Goal: Use online tool/utility: Utilize a website feature to perform a specific function

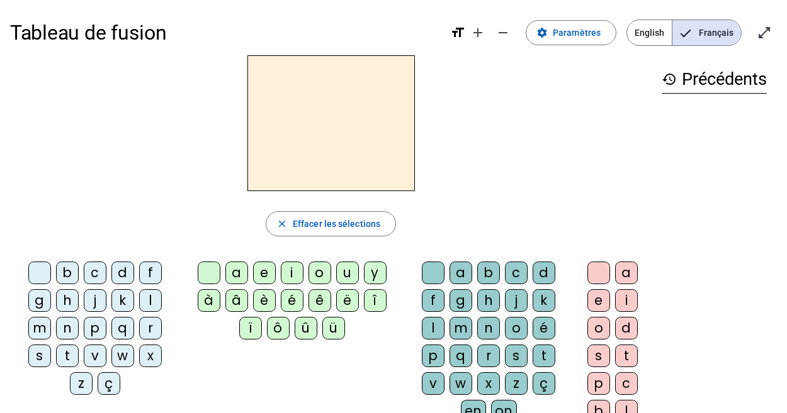
click at [490, 157] on div at bounding box center [330, 123] width 641 height 136
click at [51, 345] on div "s" at bounding box center [39, 356] width 23 height 23
click at [239, 272] on div "a" at bounding box center [236, 273] width 23 height 23
click at [444, 317] on div "l" at bounding box center [433, 328] width 23 height 23
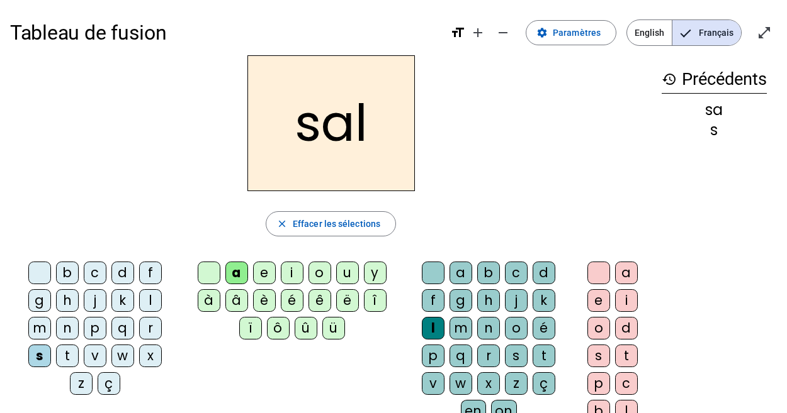
click at [56, 273] on div "b" at bounding box center [67, 273] width 23 height 23
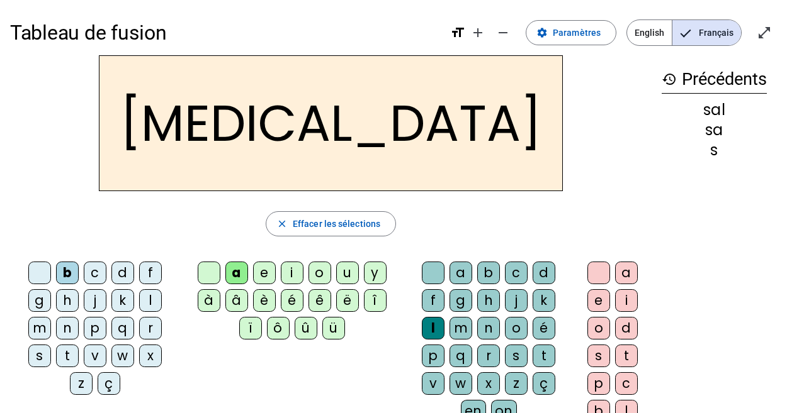
click at [56, 274] on div "b" at bounding box center [67, 273] width 23 height 23
click at [56, 276] on div "b" at bounding box center [67, 273] width 23 height 23
click at [51, 317] on div "m" at bounding box center [39, 328] width 23 height 23
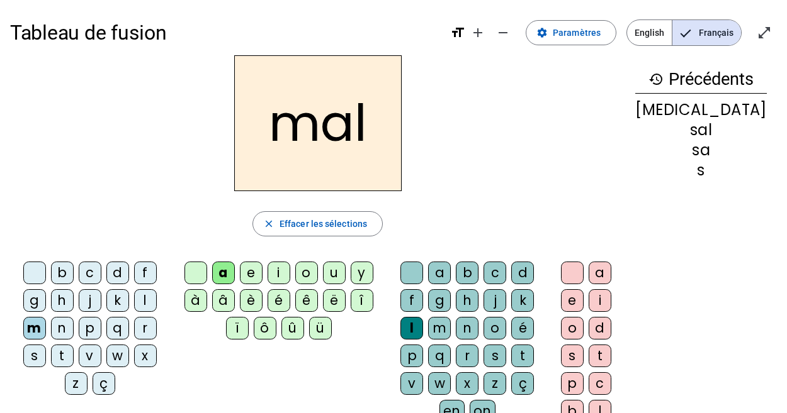
click at [46, 317] on div "m" at bounding box center [34, 328] width 23 height 23
click at [284, 271] on div "i" at bounding box center [278, 273] width 23 height 23
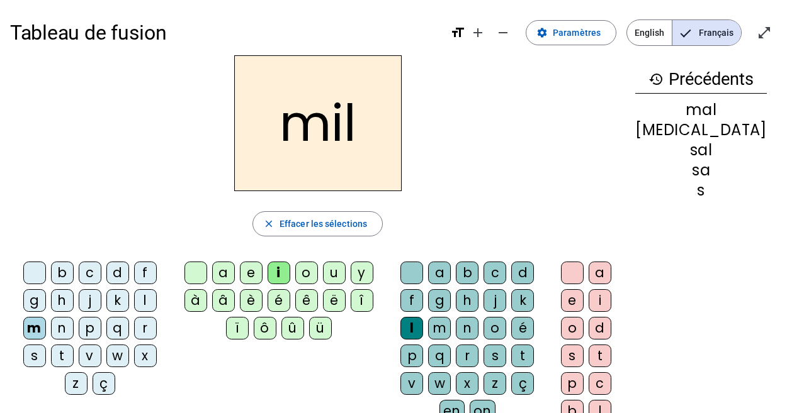
click at [46, 345] on div "s" at bounding box center [34, 356] width 23 height 23
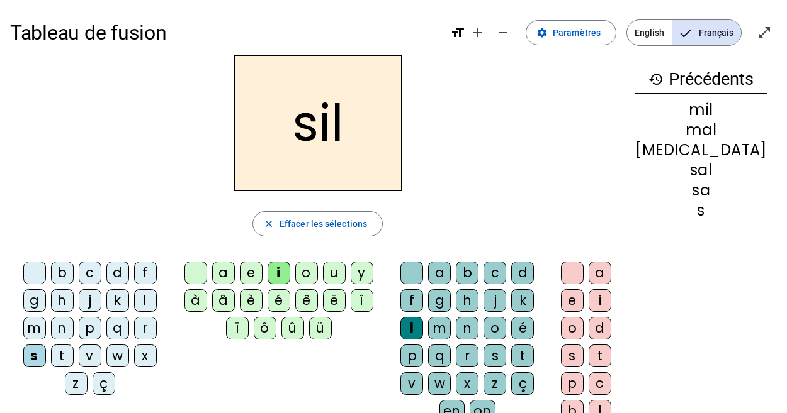
click at [413, 274] on div at bounding box center [411, 273] width 23 height 23
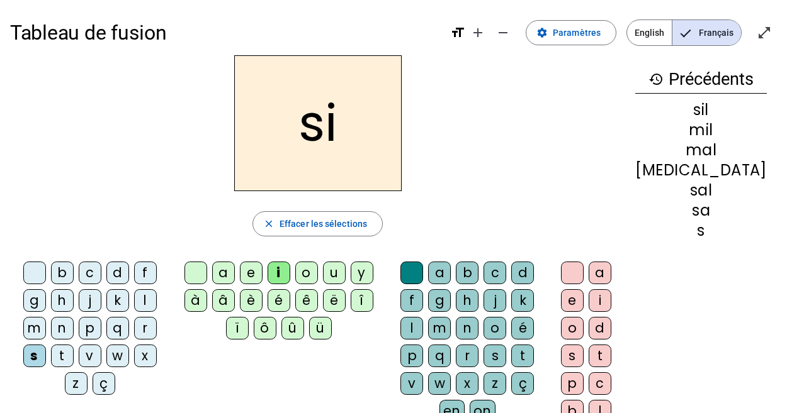
click at [255, 278] on div "e" at bounding box center [251, 273] width 23 height 23
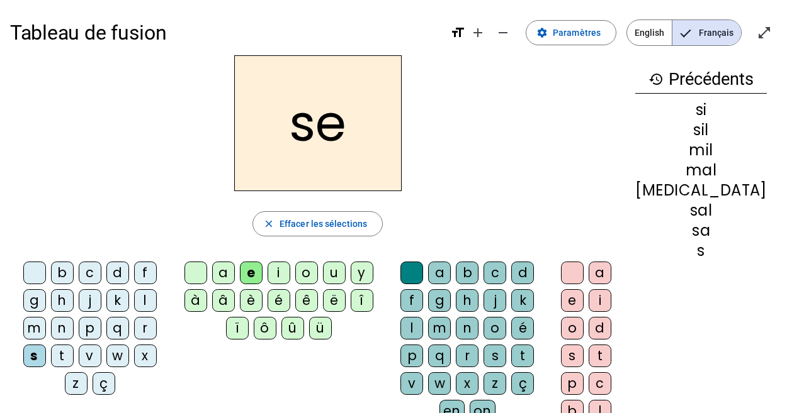
click at [345, 273] on div "u" at bounding box center [334, 273] width 23 height 23
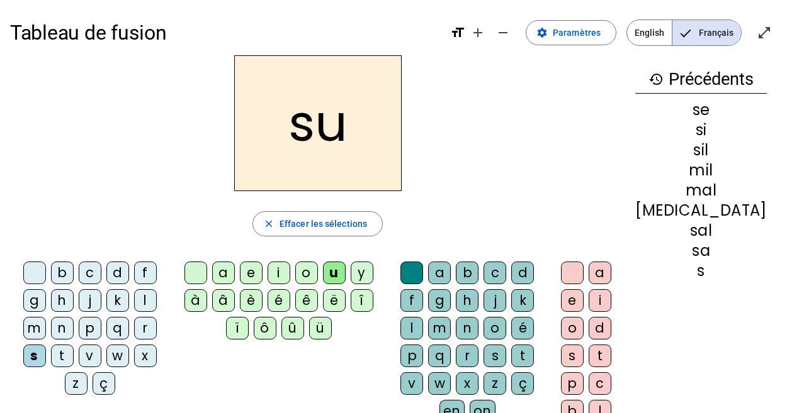
click at [478, 345] on div "r" at bounding box center [467, 356] width 23 height 23
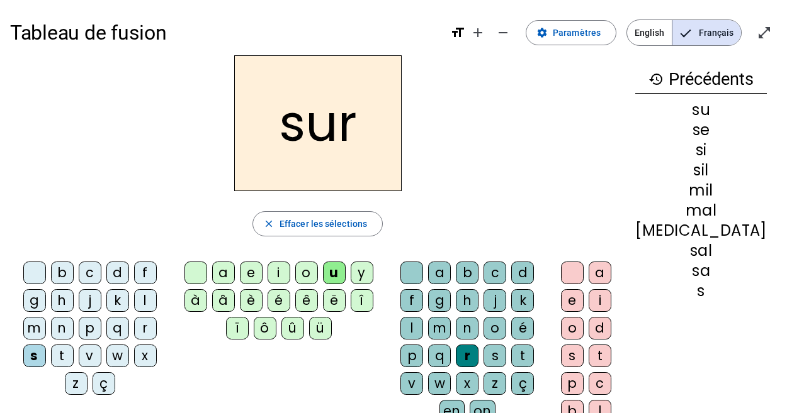
click at [46, 317] on div "m" at bounding box center [34, 328] width 23 height 23
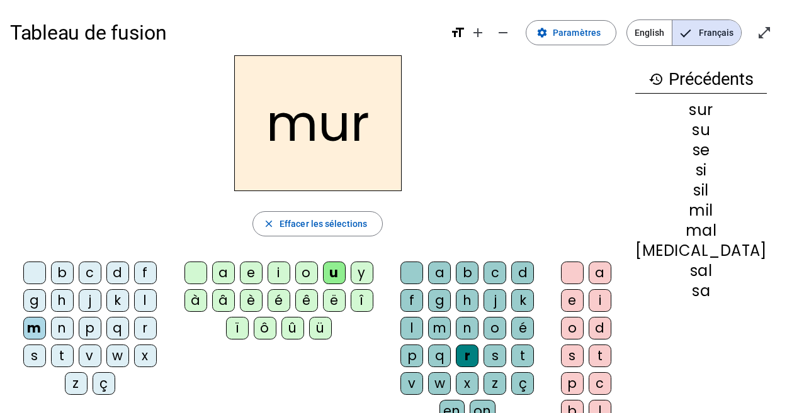
click at [106, 276] on div "d" at bounding box center [117, 273] width 23 height 23
